Goal: Find specific page/section: Find specific page/section

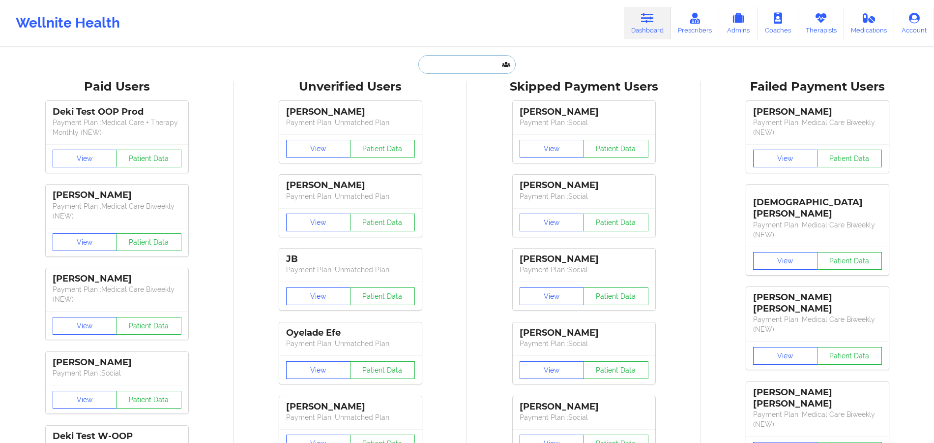
click at [450, 61] on input "text" at bounding box center [466, 64] width 97 height 19
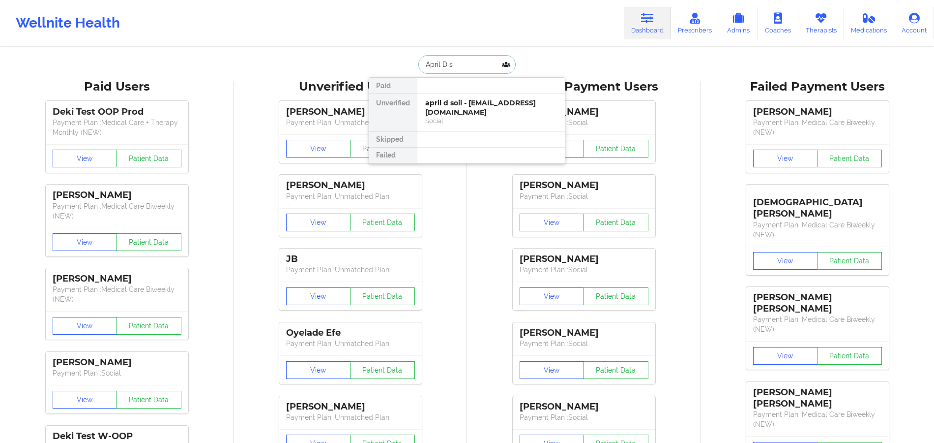
type input "April D so"
click at [451, 117] on div "Social" at bounding box center [491, 121] width 132 height 8
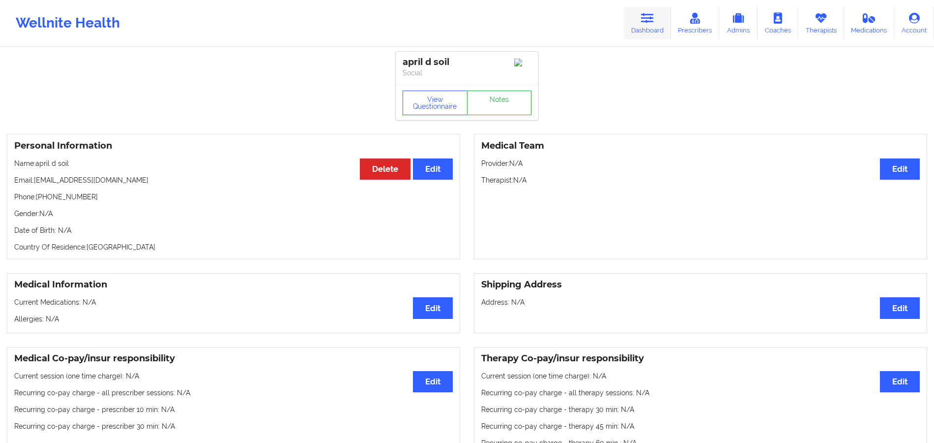
click at [646, 33] on link "Dashboard" at bounding box center [647, 23] width 47 height 32
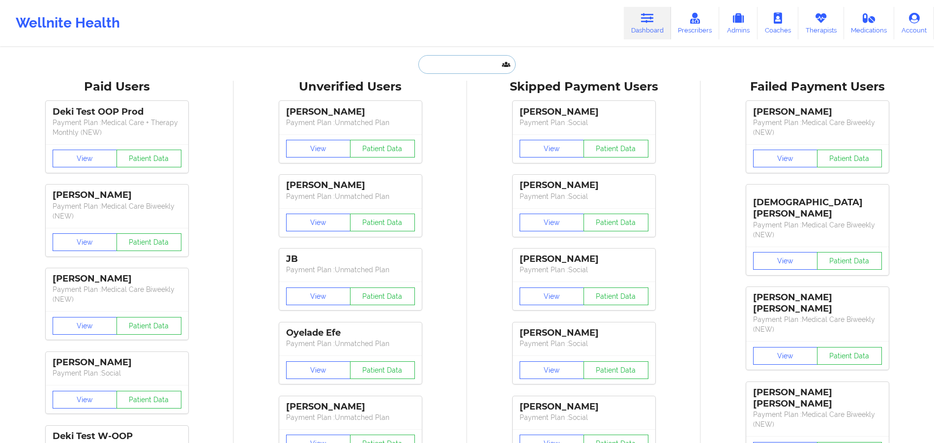
click at [422, 67] on input "text" at bounding box center [466, 64] width 97 height 19
paste input "[PERSON_NAME]"
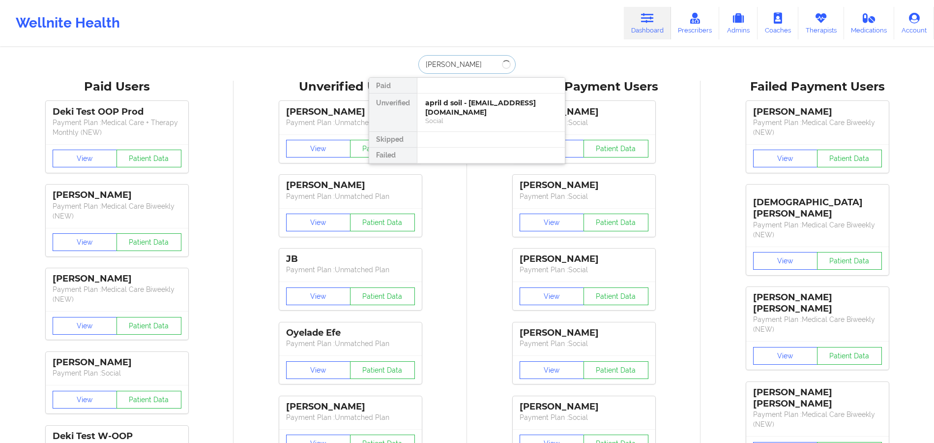
type input "[PERSON_NAME]"
click at [460, 115] on div "[PERSON_NAME] - [EMAIL_ADDRESS][DOMAIN_NAME]" at bounding box center [491, 107] width 132 height 18
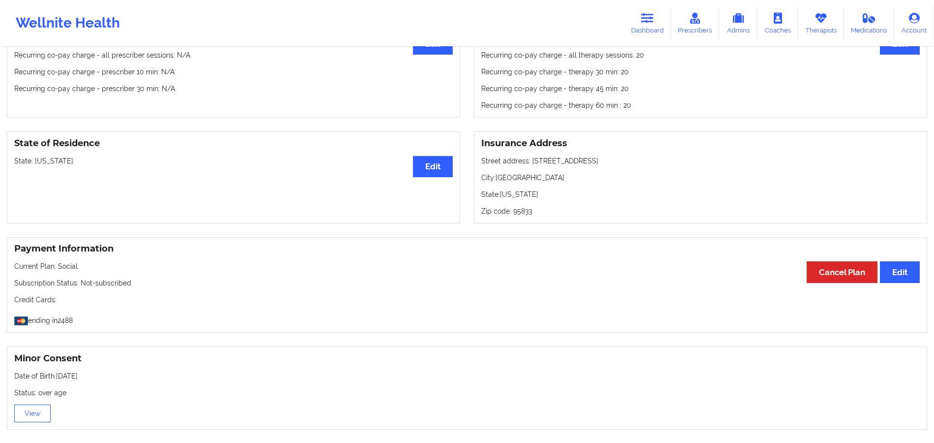
scroll to position [341, 0]
